Goal: Task Accomplishment & Management: Manage account settings

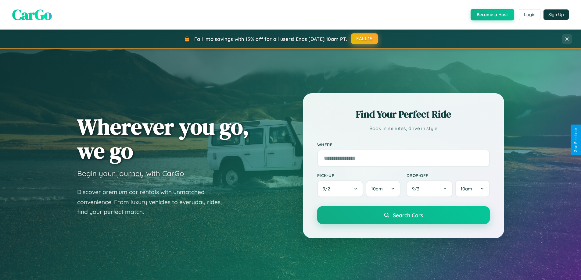
click at [365, 39] on button "FALL15" at bounding box center [364, 38] width 27 height 11
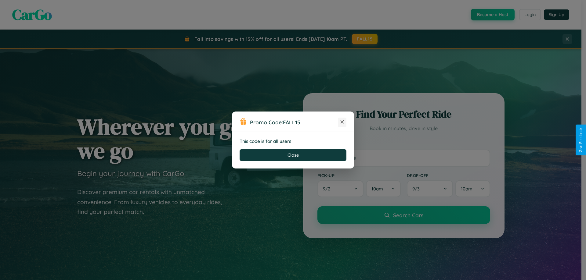
click at [342, 122] on icon at bounding box center [342, 122] width 6 height 6
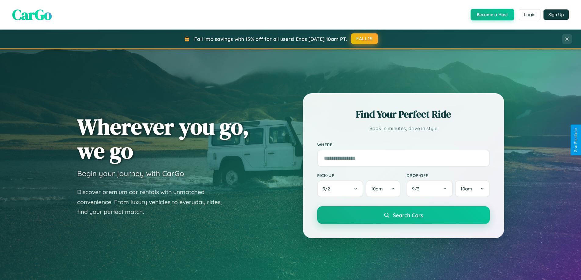
click at [365, 39] on button "FALL15" at bounding box center [364, 38] width 27 height 11
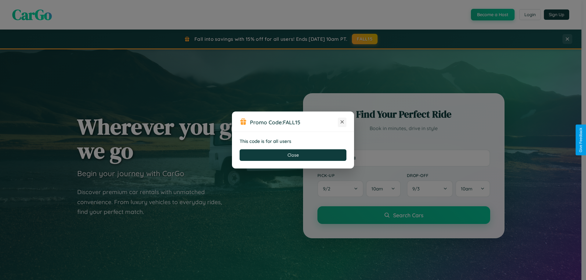
click at [342, 122] on icon at bounding box center [342, 122] width 6 height 6
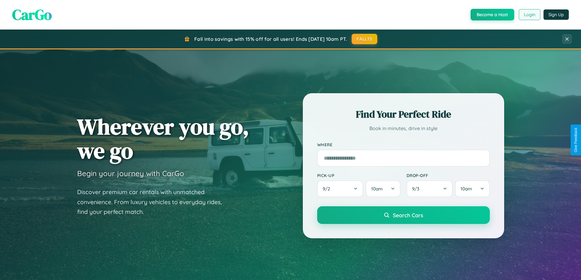
click at [529, 15] on button "Login" at bounding box center [530, 14] width 22 height 11
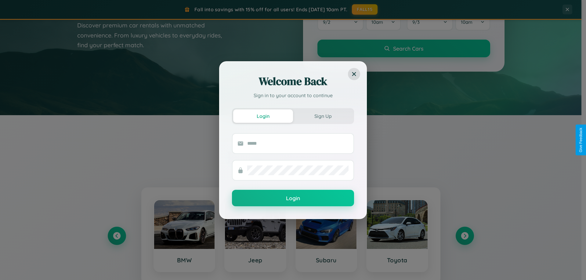
scroll to position [263, 0]
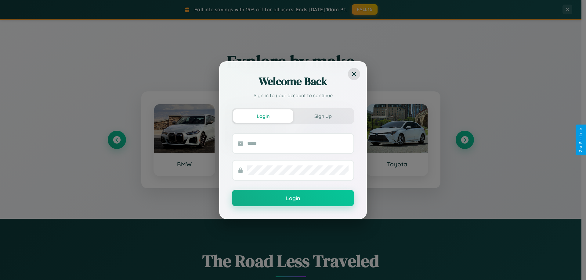
click at [464, 140] on div "Welcome Back Sign in to your account to continue Login Sign Up Login" at bounding box center [293, 140] width 586 height 280
click at [117, 140] on div "Welcome Back Sign in to your account to continue Login Sign Up Login" at bounding box center [293, 140] width 586 height 280
click at [397, 140] on div "Welcome Back Sign in to your account to continue Login Sign Up Login" at bounding box center [293, 140] width 586 height 280
